Goal: Information Seeking & Learning: Find contact information

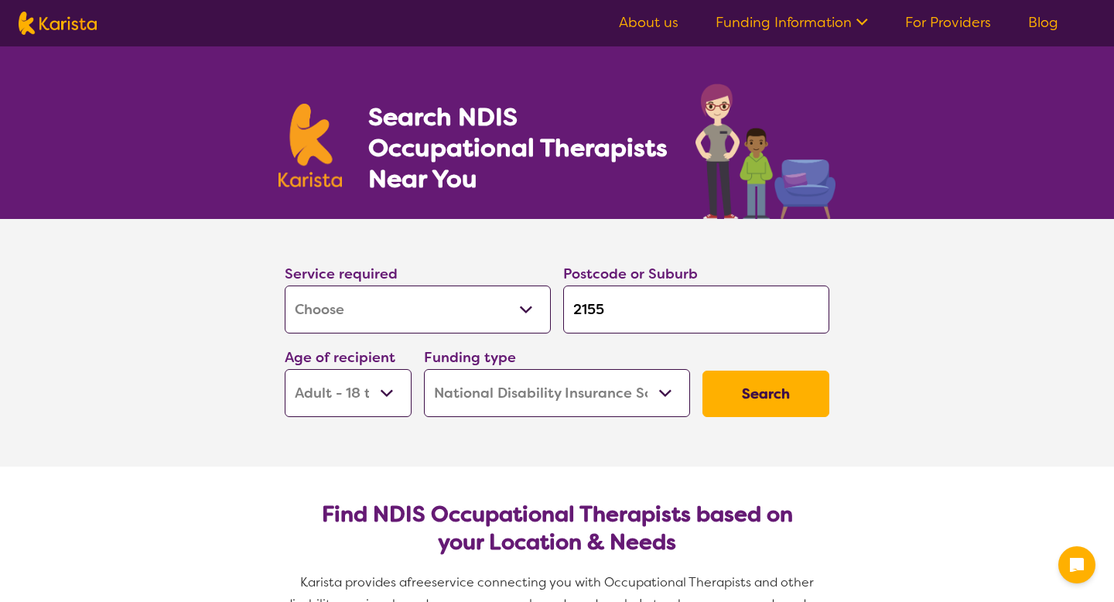
select select "[MEDICAL_DATA]"
select select "AD"
select select "NDIS"
select select "[MEDICAL_DATA]"
select select "AD"
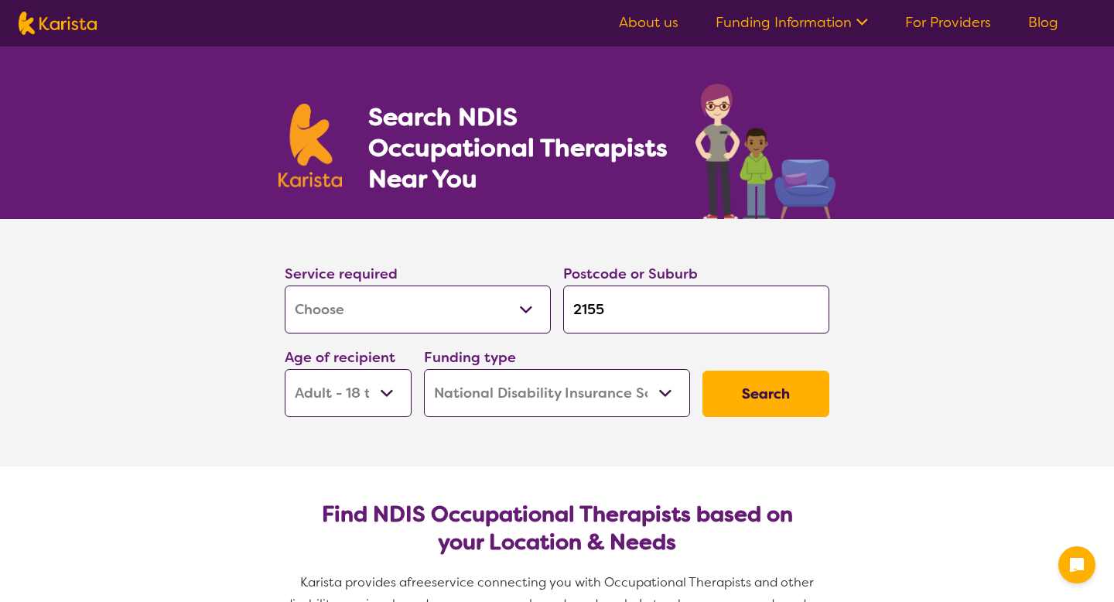
select select "NDIS"
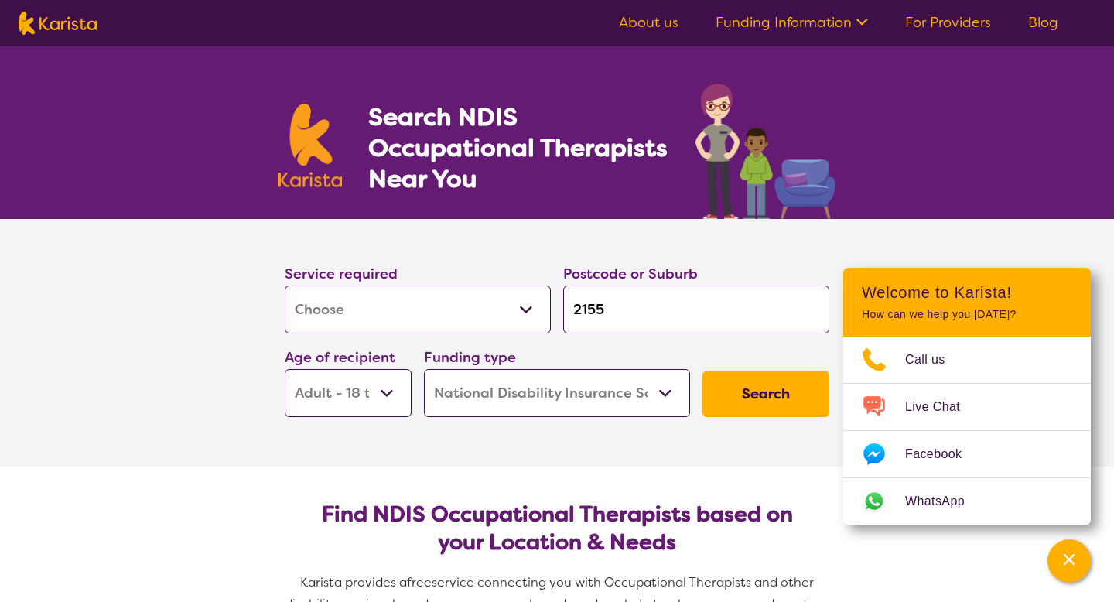
click at [377, 394] on select "Early Childhood - 0 to 9 Child - 10 to 11 Adolescent - 12 to 17 Adult - 18 to 6…" at bounding box center [348, 393] width 127 height 48
click at [285, 369] on select "Early Childhood - 0 to 9 Child - 10 to 11 Adolescent - 12 to 17 Adult - 18 to 6…" at bounding box center [348, 393] width 127 height 48
click at [483, 402] on select "Home Care Package (HCP) National Disability Insurance Scheme (NDIS) I don't know" at bounding box center [557, 393] width 266 height 48
click at [424, 369] on select "Home Care Package (HCP) National Disability Insurance Scheme (NDIS) I don't know" at bounding box center [557, 393] width 266 height 48
click at [765, 379] on button "Search" at bounding box center [766, 394] width 127 height 46
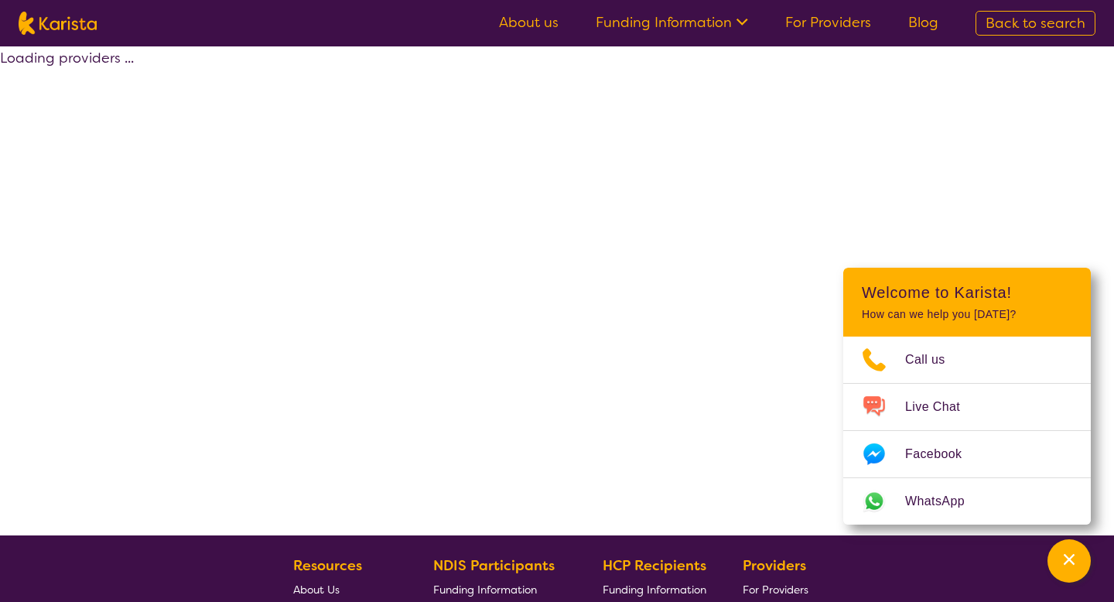
select select "by_score"
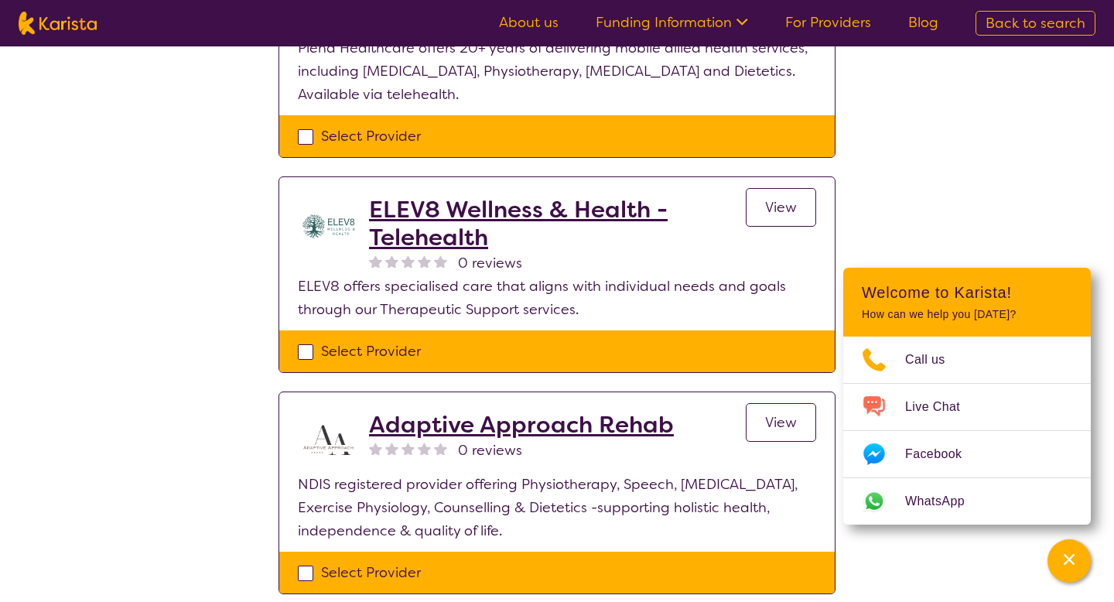
scroll to position [1732, 0]
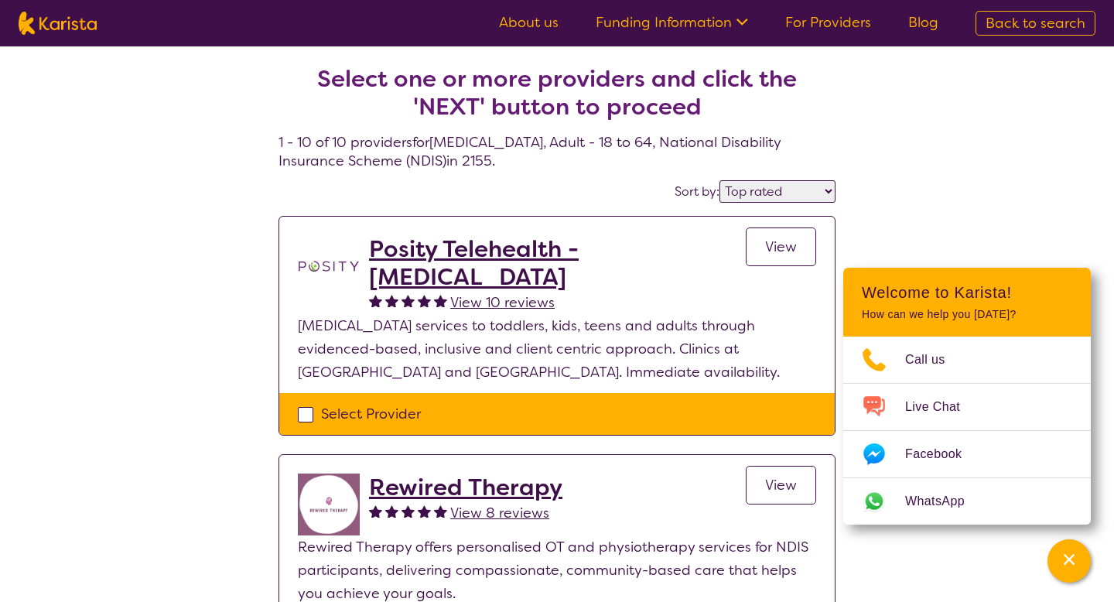
select select "[MEDICAL_DATA]"
select select "AD"
select select "NDIS"
select select "[MEDICAL_DATA]"
select select "AD"
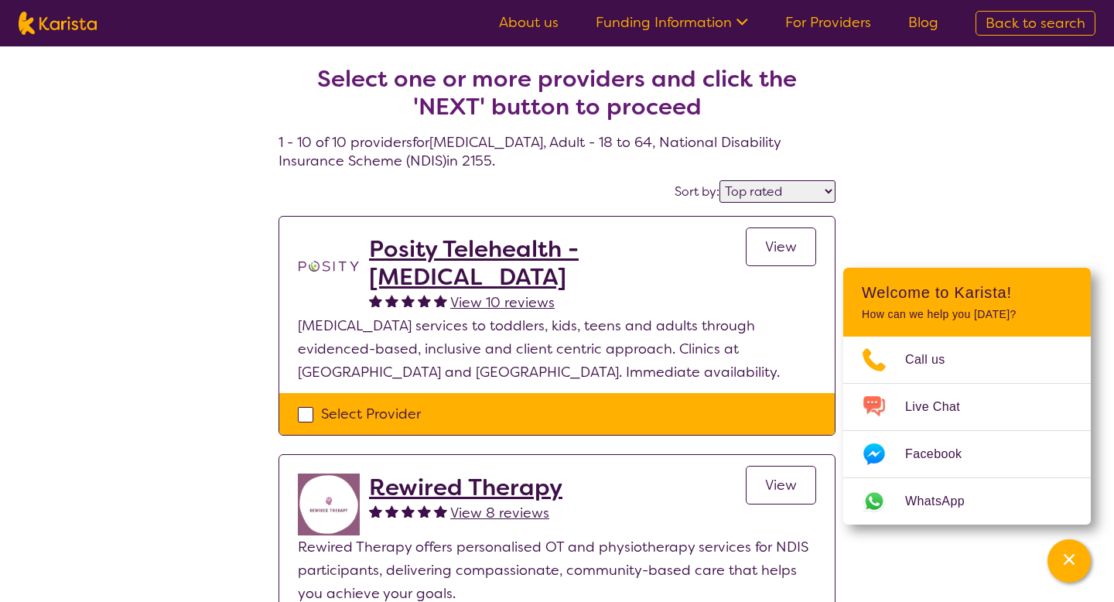
select select "NDIS"
